Goal: Obtain resource: Download file/media

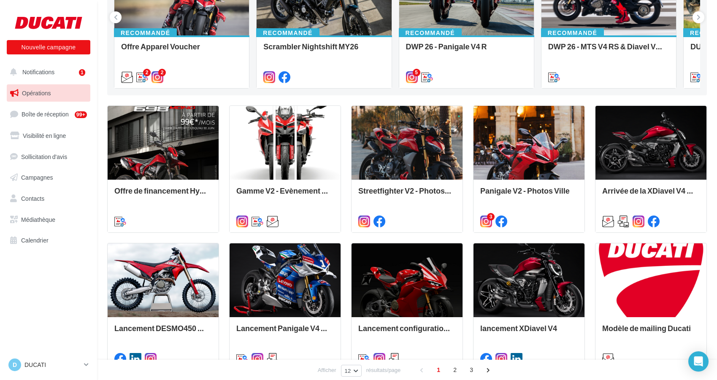
scroll to position [157, 0]
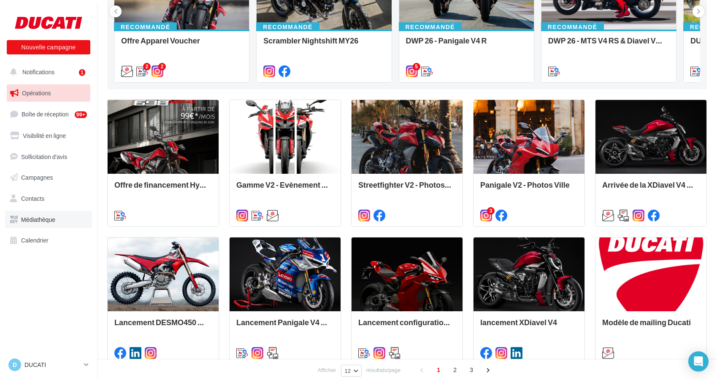
click at [39, 226] on link "Médiathèque" at bounding box center [48, 220] width 87 height 18
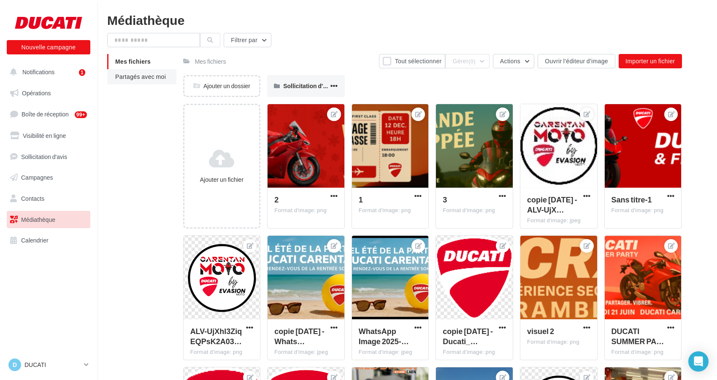
click at [132, 79] on span "Partagés avec moi" at bounding box center [140, 76] width 51 height 7
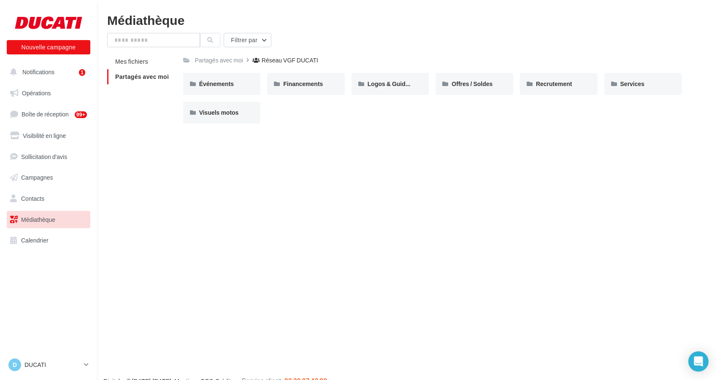
click at [478, 71] on div "Partagés avec moi Réseau VGF DUCATI Rs Partagé par Réseau VGF DUCATI Événements…" at bounding box center [432, 92] width 499 height 76
click at [476, 77] on div "Offres / Soldes" at bounding box center [475, 84] width 78 height 22
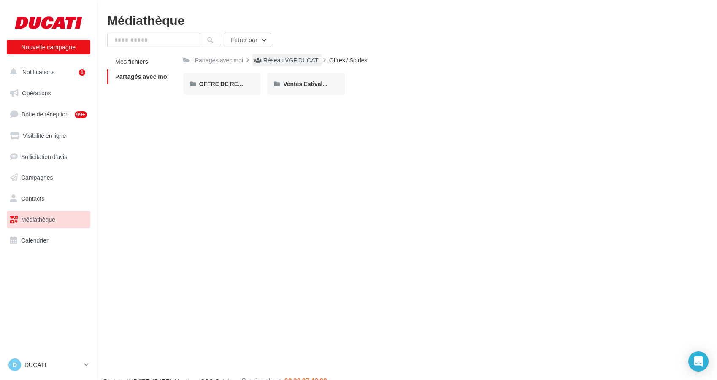
click at [299, 60] on div "Réseau VGF DUCATI" at bounding box center [291, 60] width 57 height 8
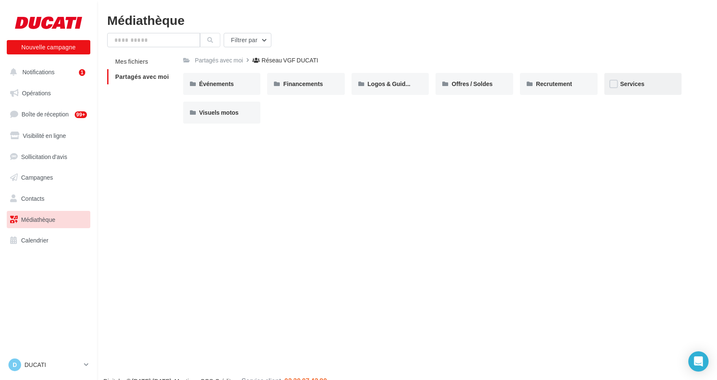
click at [630, 91] on div "Services" at bounding box center [644, 84] width 78 height 22
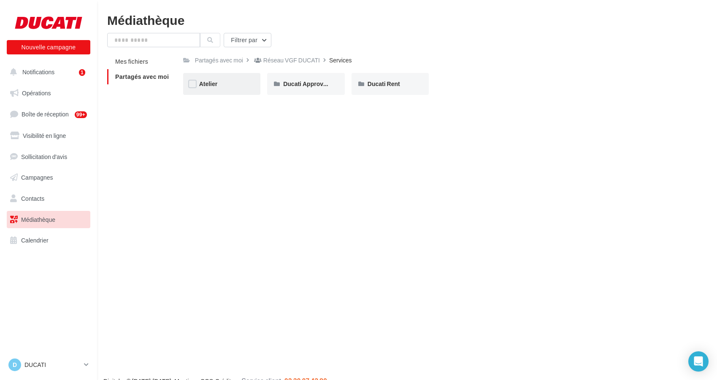
click at [216, 92] on div "Atelier" at bounding box center [222, 84] width 78 height 22
click at [216, 92] on div "Soirée des Ateliers" at bounding box center [222, 84] width 78 height 22
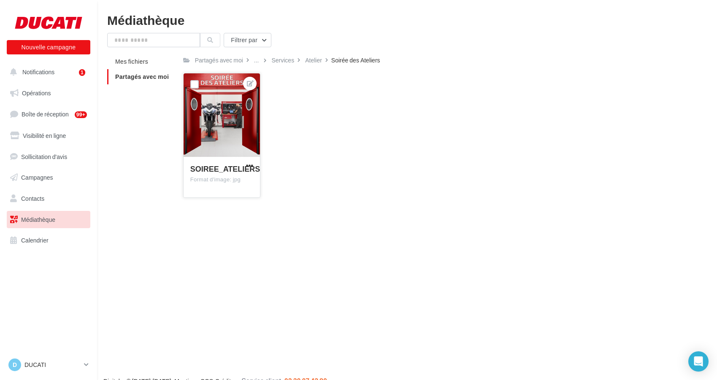
click at [223, 119] on div at bounding box center [222, 115] width 77 height 84
click at [223, 168] on span "SOIREE_ATELIERS" at bounding box center [225, 168] width 70 height 9
click at [248, 165] on span "button" at bounding box center [249, 165] width 7 height 7
click at [217, 199] on button "Télécharger" at bounding box center [211, 204] width 87 height 22
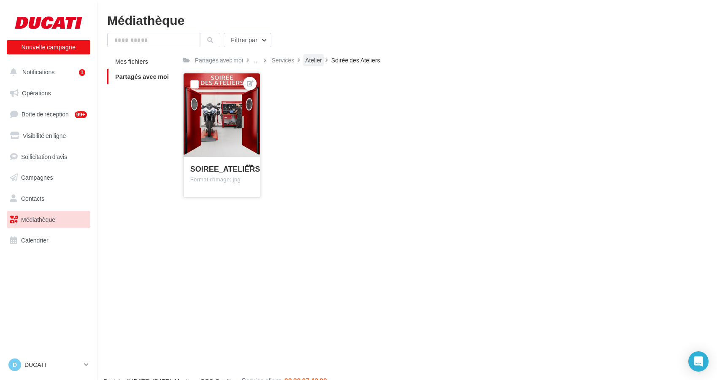
click at [314, 62] on div "Atelier" at bounding box center [313, 60] width 17 height 8
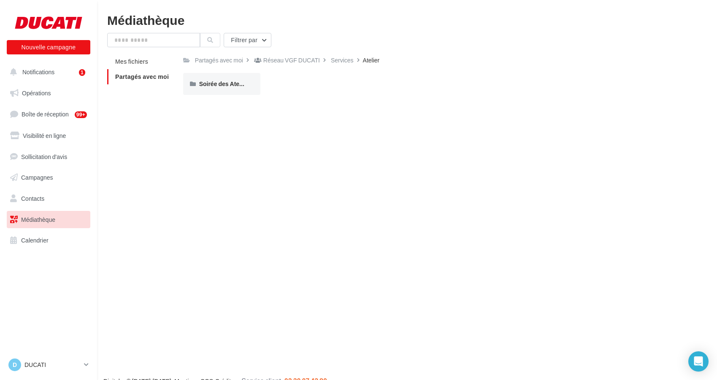
click at [328, 62] on div "Réseau VGF DUCATI" at bounding box center [290, 60] width 77 height 12
click at [311, 62] on div "Réseau VGF DUCATI" at bounding box center [291, 60] width 57 height 8
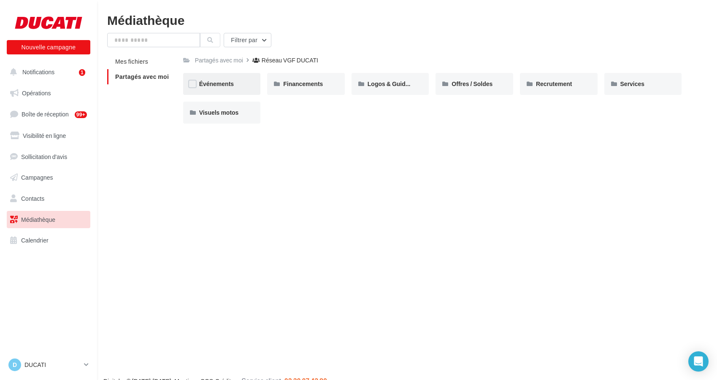
click at [235, 83] on div "Événements" at bounding box center [222, 84] width 46 height 8
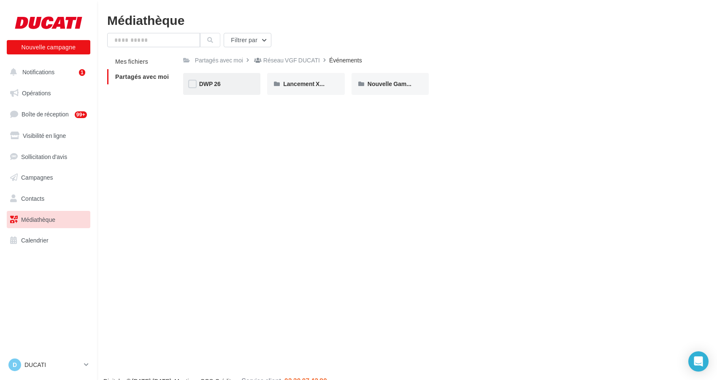
click at [228, 87] on div "DWP 26" at bounding box center [222, 84] width 46 height 8
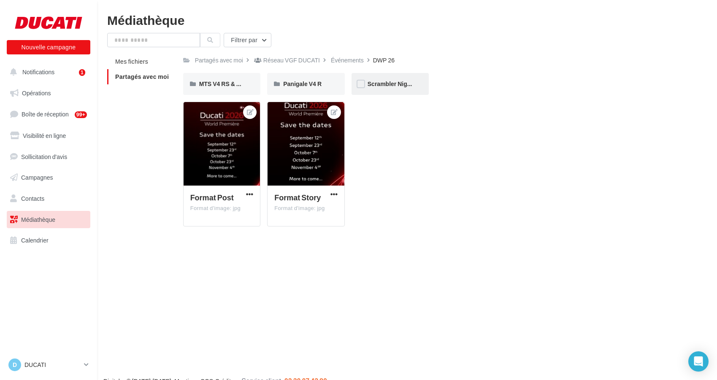
click at [385, 78] on div "Scrambler Nightshift" at bounding box center [391, 84] width 78 height 22
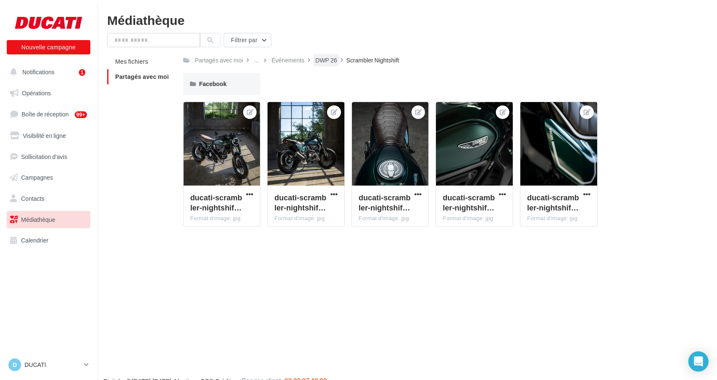
click at [316, 63] on div "DWP 26" at bounding box center [326, 60] width 22 height 8
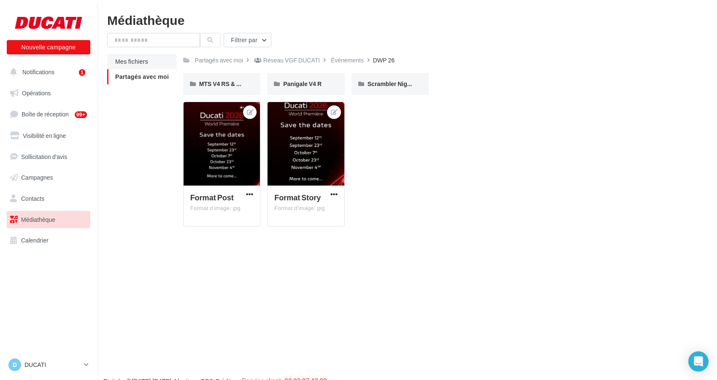
click at [140, 62] on span "Mes fichiers" at bounding box center [131, 61] width 33 height 7
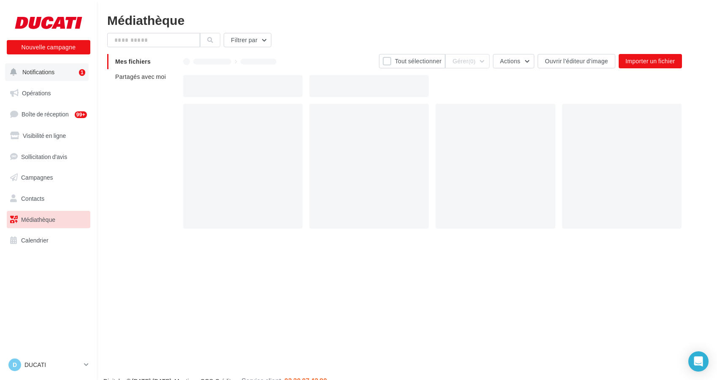
click at [42, 70] on span "Notifications" at bounding box center [38, 71] width 32 height 7
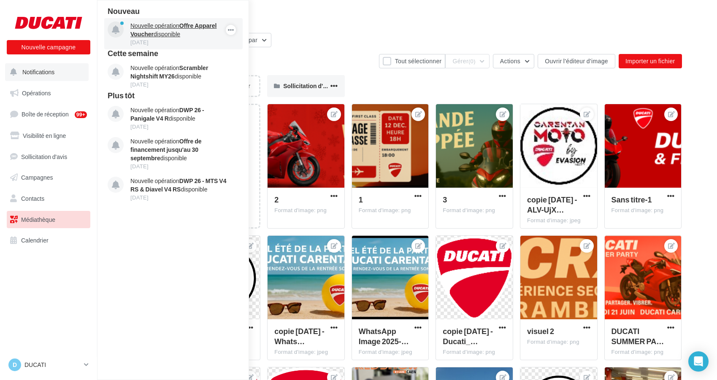
click at [193, 38] on p "Nouvelle opération Offre Apparel Voucher disponible" at bounding box center [179, 30] width 98 height 17
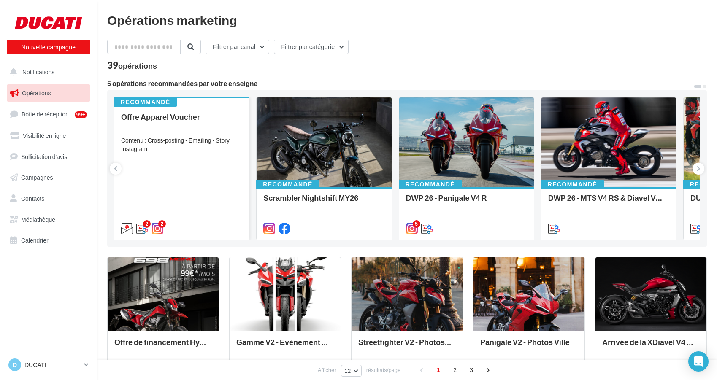
click at [159, 157] on div "Offre Apparel Voucher Contenu : Cross-posting - Emailing - Story Instagram" at bounding box center [181, 172] width 121 height 119
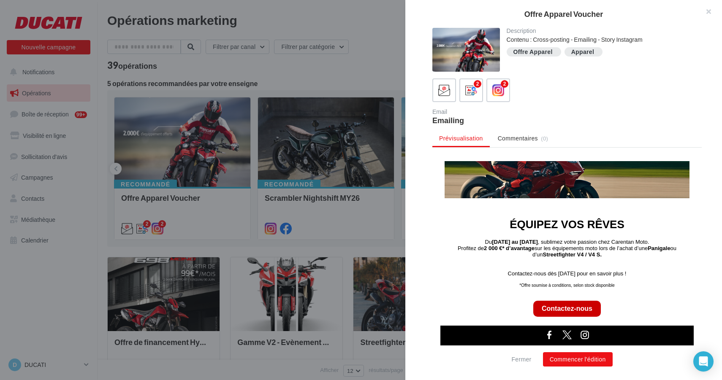
scroll to position [101, 0]
click at [236, 70] on div at bounding box center [361, 190] width 722 height 380
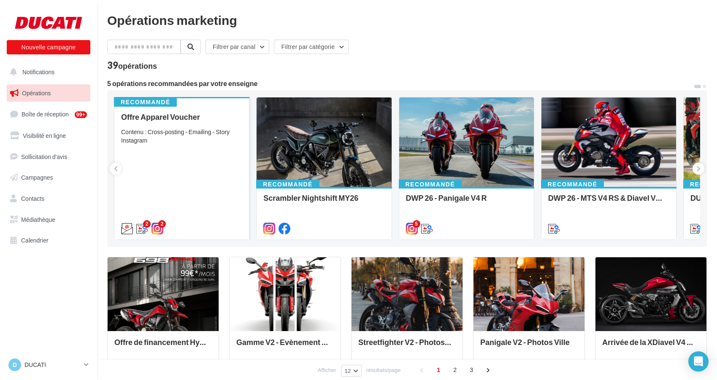
click at [214, 131] on div "Contenu : Cross-posting - Emailing - Story Instagram" at bounding box center [181, 136] width 121 height 17
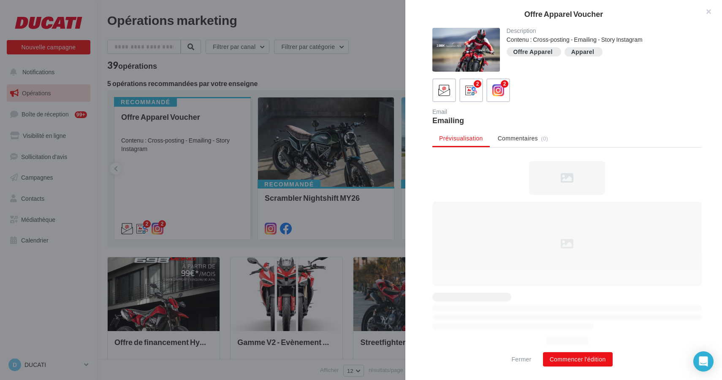
scroll to position [0, 0]
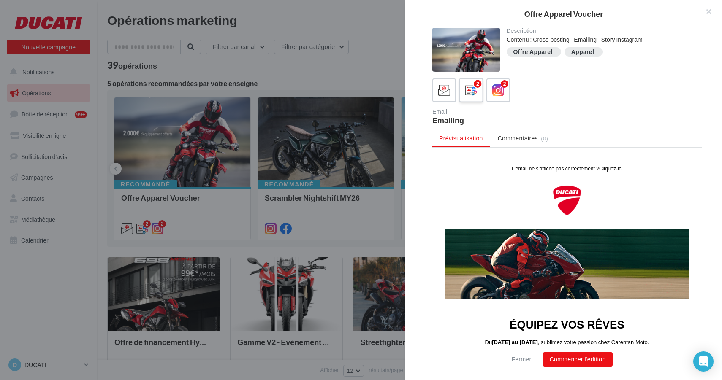
click at [467, 96] on span at bounding box center [471, 90] width 12 height 13
